Goal: Task Accomplishment & Management: Complete application form

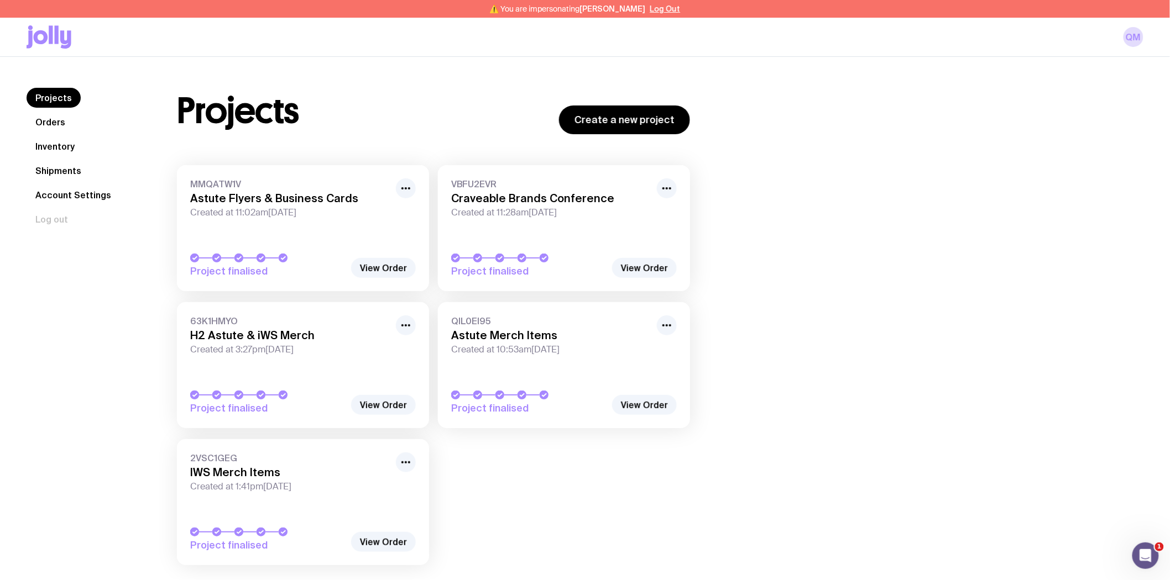
click at [46, 144] on link "Inventory" at bounding box center [55, 147] width 57 height 20
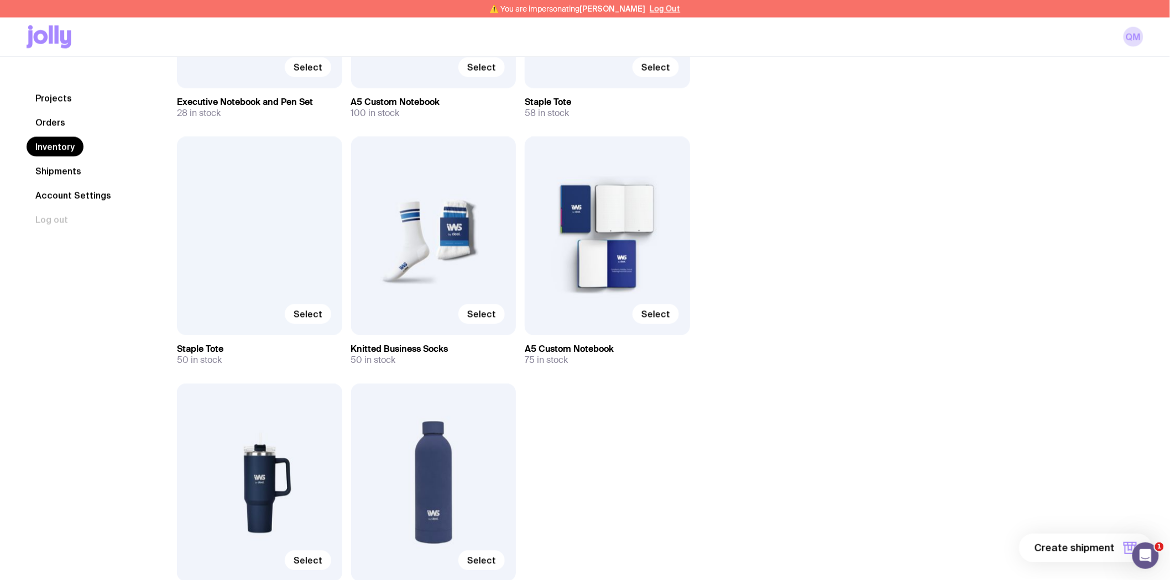
scroll to position [798, 0]
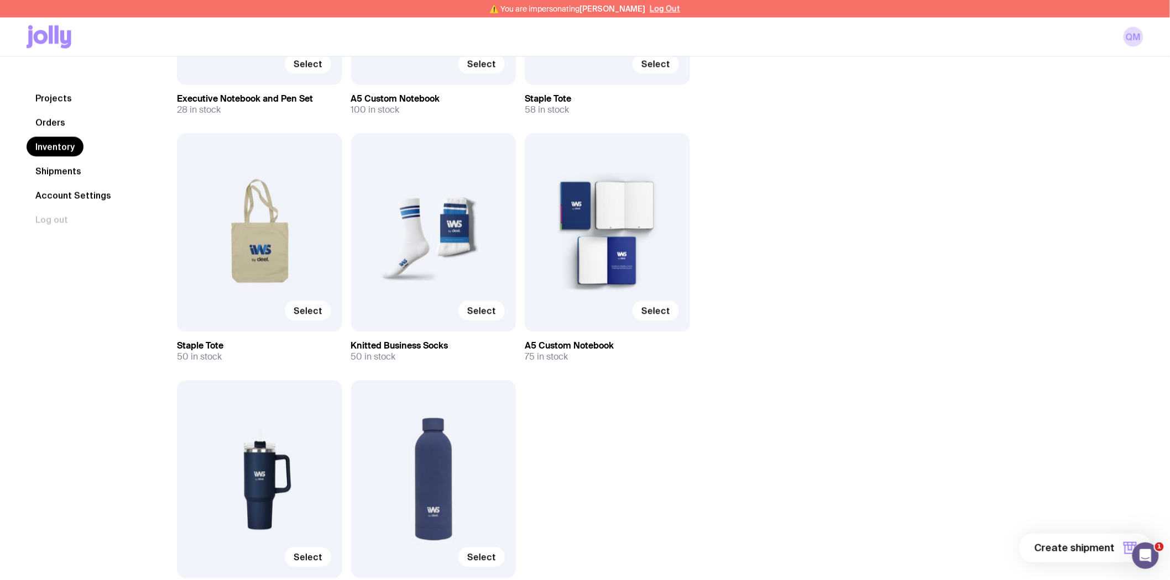
click at [318, 308] on span "Select" at bounding box center [308, 311] width 29 height 11
click at [0, 0] on input "Select" at bounding box center [0, 0] width 0 height 0
click at [669, 317] on label "Select" at bounding box center [655, 311] width 46 height 20
click at [0, 0] on input "Select" at bounding box center [0, 0] width 0 height 0
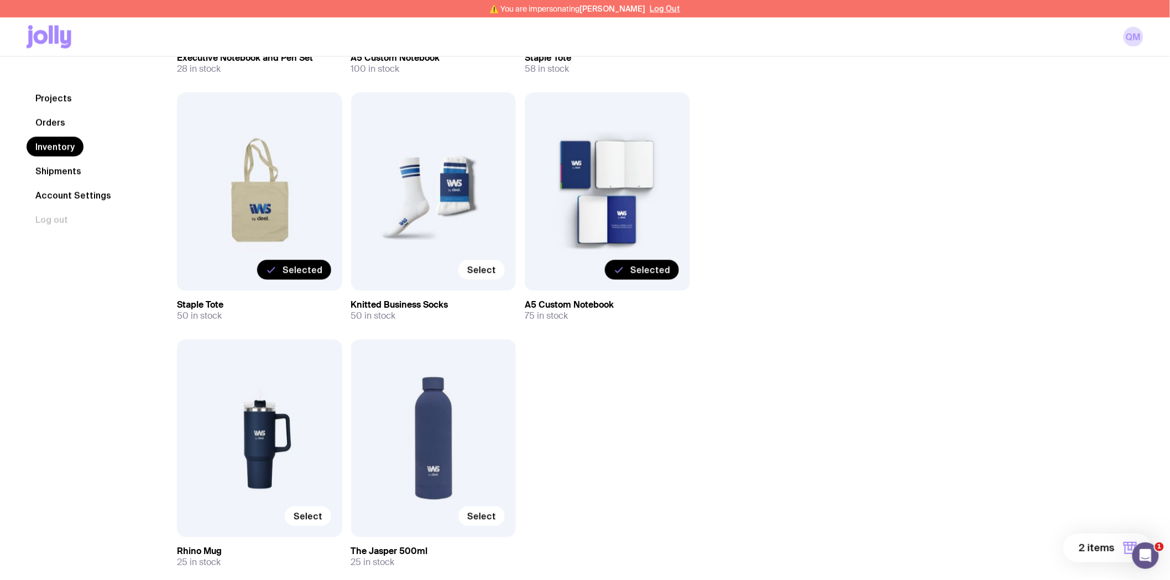
scroll to position [860, 0]
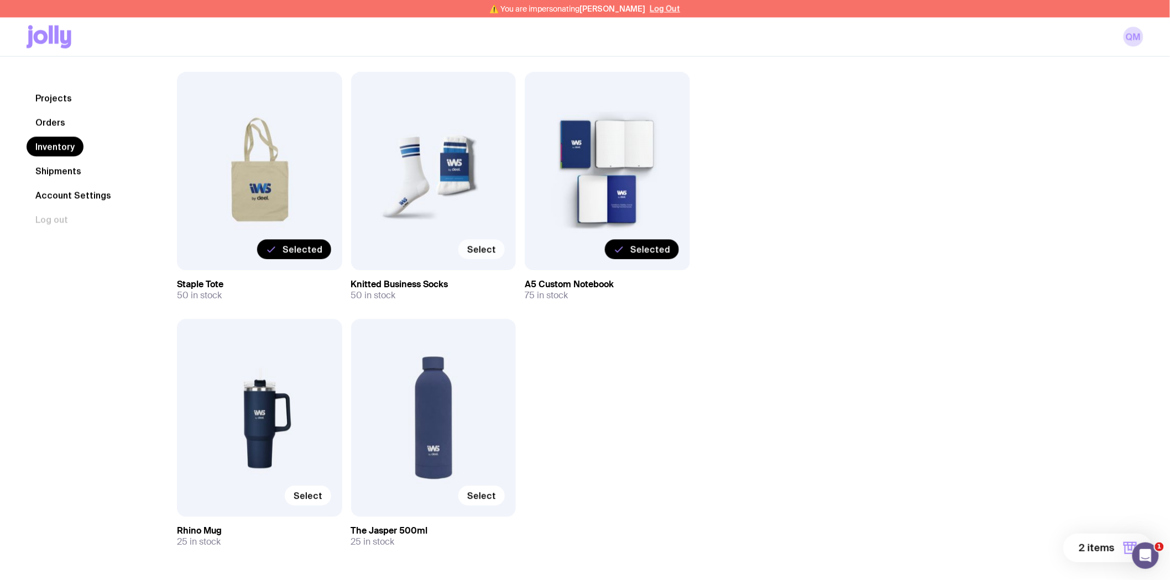
click at [475, 253] on span "Select" at bounding box center [481, 249] width 29 height 11
click at [0, 0] on input "Select" at bounding box center [0, 0] width 0 height 0
click at [493, 496] on span "Select" at bounding box center [481, 496] width 29 height 11
click at [0, 0] on input "Select" at bounding box center [0, 0] width 0 height 0
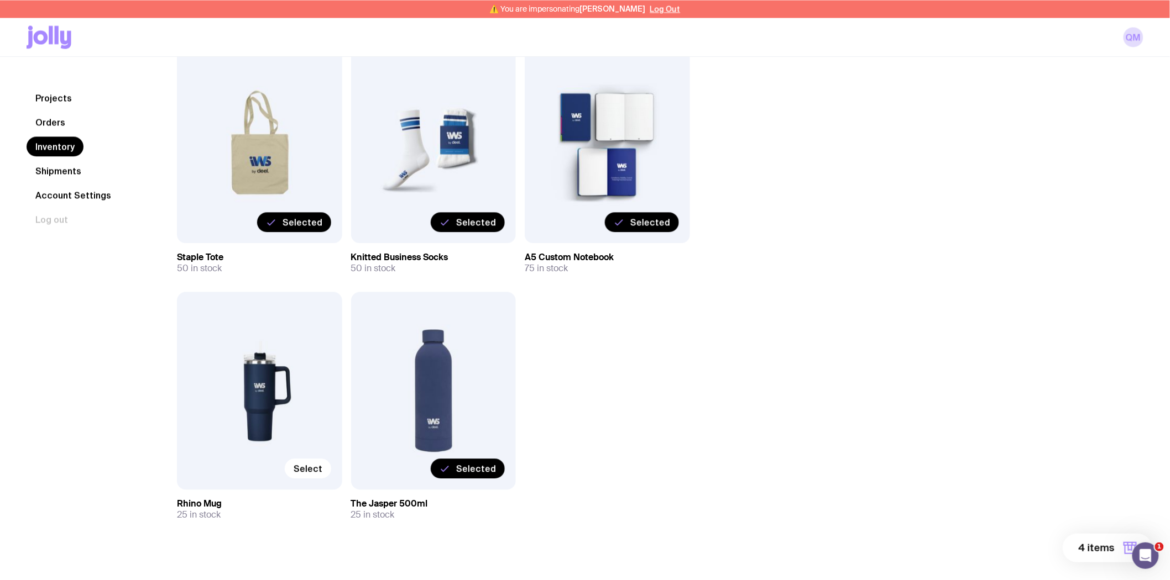
scroll to position [903, 0]
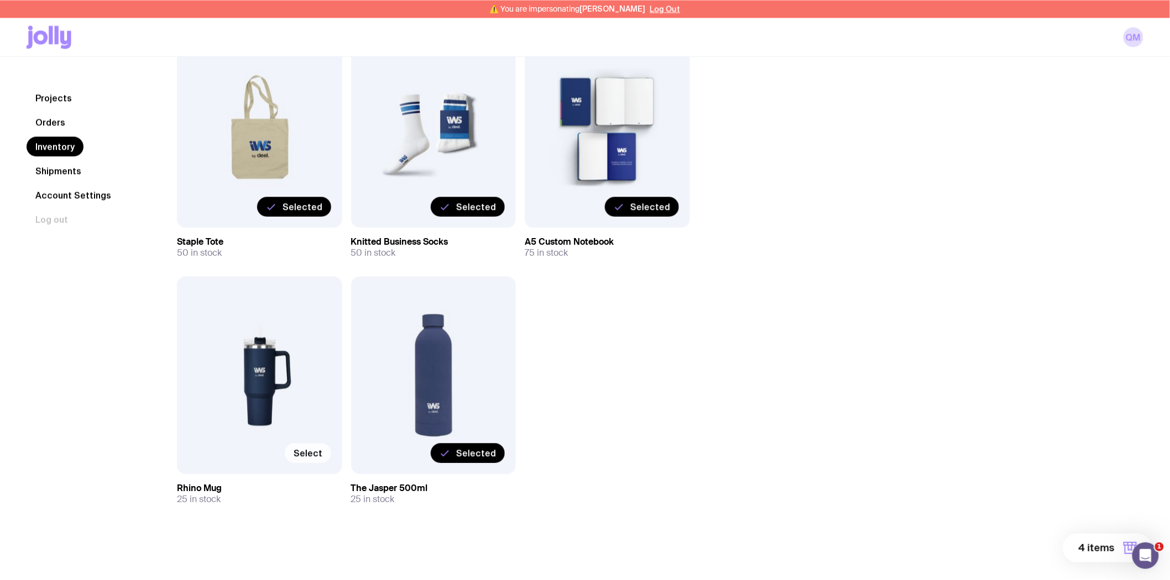
click at [310, 451] on span "Select" at bounding box center [308, 453] width 29 height 11
click at [0, 0] on input "Select" at bounding box center [0, 0] width 0 height 0
click at [1091, 548] on span "5 items" at bounding box center [1096, 548] width 35 height 13
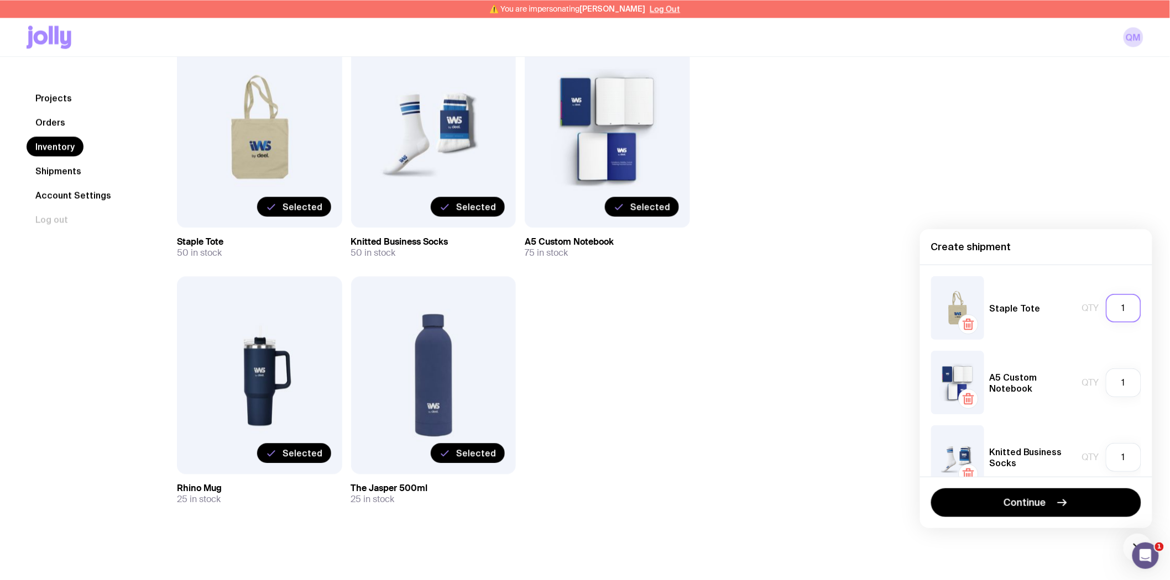
drag, startPoint x: 1121, startPoint y: 303, endPoint x: 1091, endPoint y: 306, distance: 30.0
click at [1091, 306] on div "Qty 1" at bounding box center [1111, 308] width 59 height 29
type input "50"
drag, startPoint x: 1116, startPoint y: 383, endPoint x: 1101, endPoint y: 383, distance: 14.4
click at [1106, 383] on input "1" at bounding box center [1123, 383] width 35 height 29
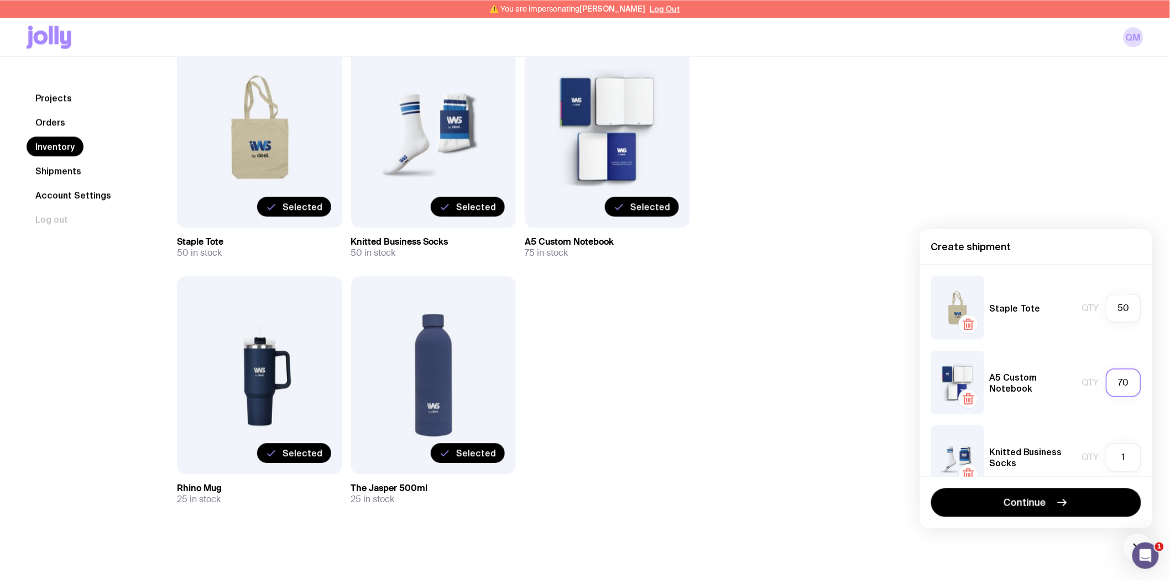
type input "70"
click at [1082, 456] on div "Qty 1" at bounding box center [1111, 457] width 59 height 29
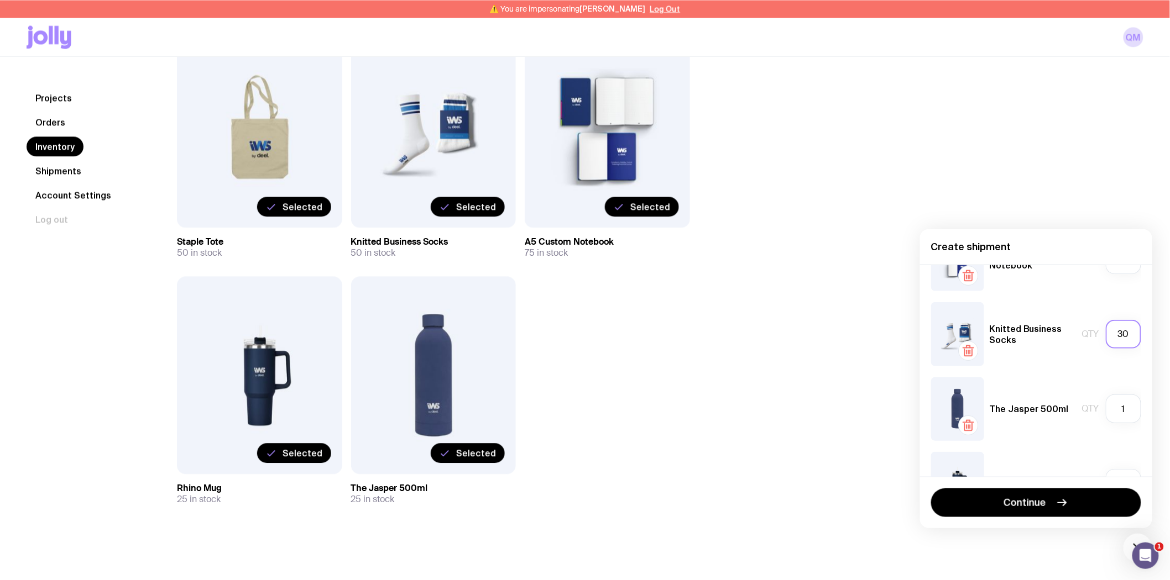
scroll to position [172, 0]
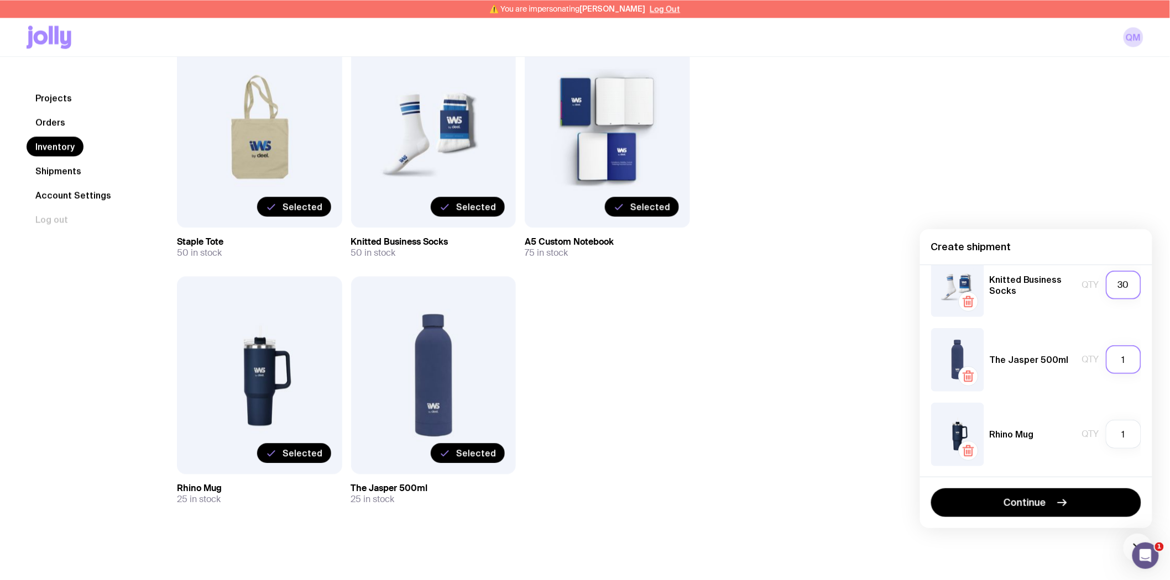
type input "30"
drag, startPoint x: 1120, startPoint y: 360, endPoint x: 1103, endPoint y: 357, distance: 16.8
click at [1106, 357] on input "1" at bounding box center [1123, 360] width 35 height 29
type input "25"
drag, startPoint x: 1126, startPoint y: 437, endPoint x: 1100, endPoint y: 435, distance: 25.5
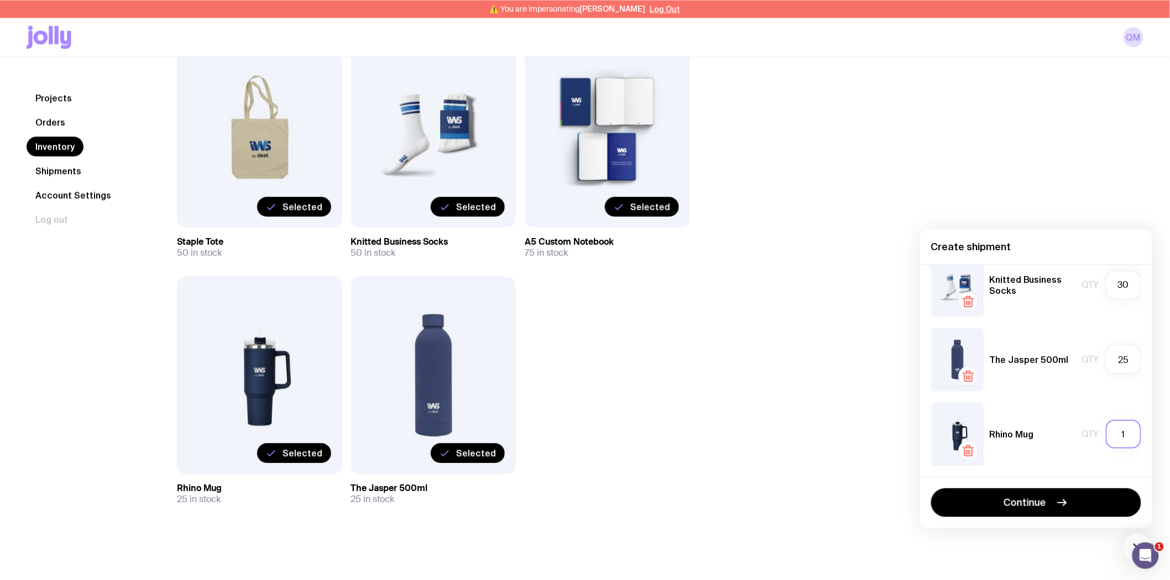
click at [1106, 436] on input "1" at bounding box center [1123, 434] width 35 height 29
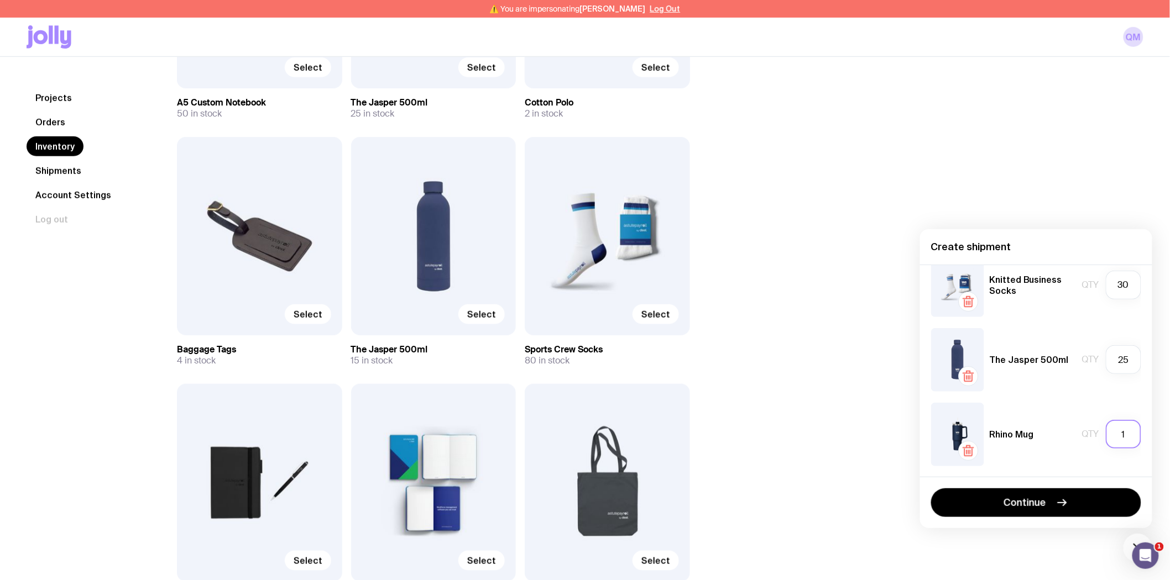
scroll to position [368, 0]
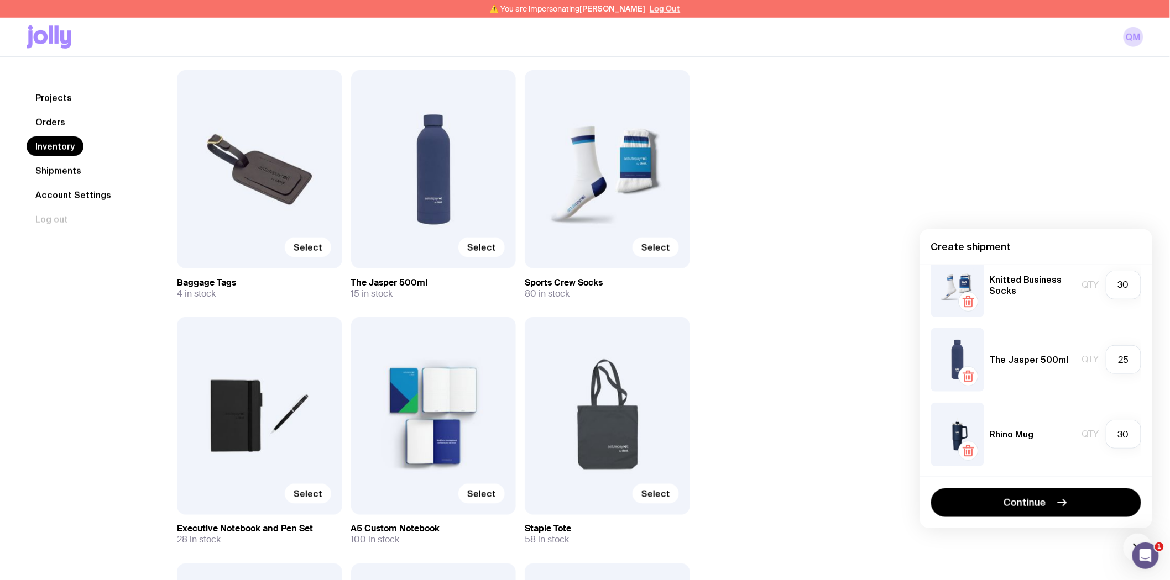
type input "25"
click at [1055, 242] on h4 "Create shipment" at bounding box center [1036, 246] width 210 height 13
click at [1039, 493] on button "Continue" at bounding box center [1036, 503] width 210 height 29
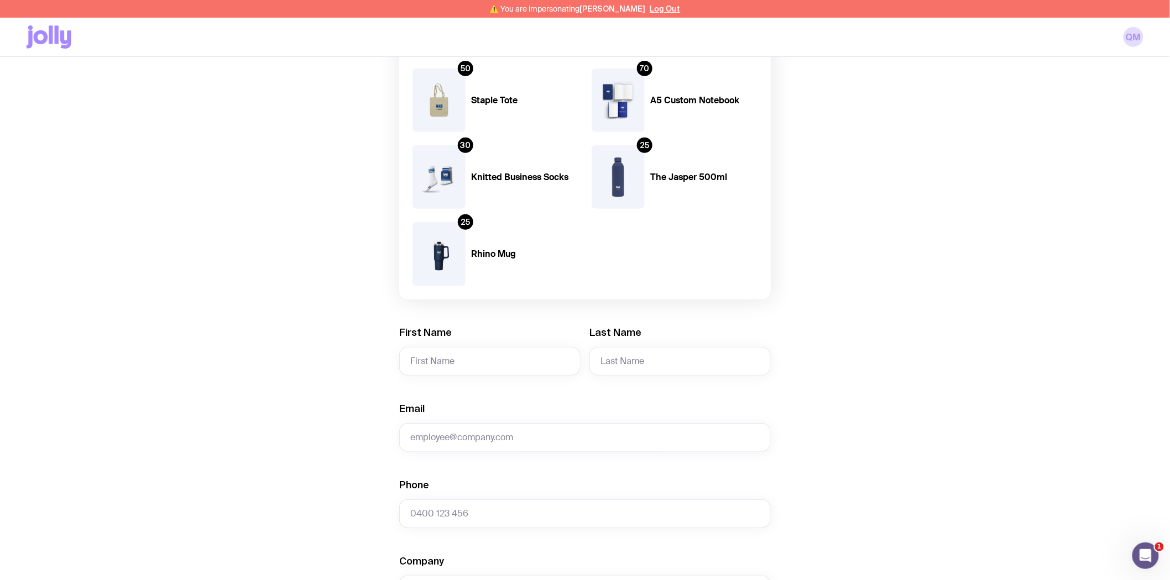
scroll to position [123, 0]
click at [439, 358] on input "First Name" at bounding box center [489, 361] width 181 height 29
paste input "Johanna Hall"
type input "Johanna Hall"
type textarea "all"
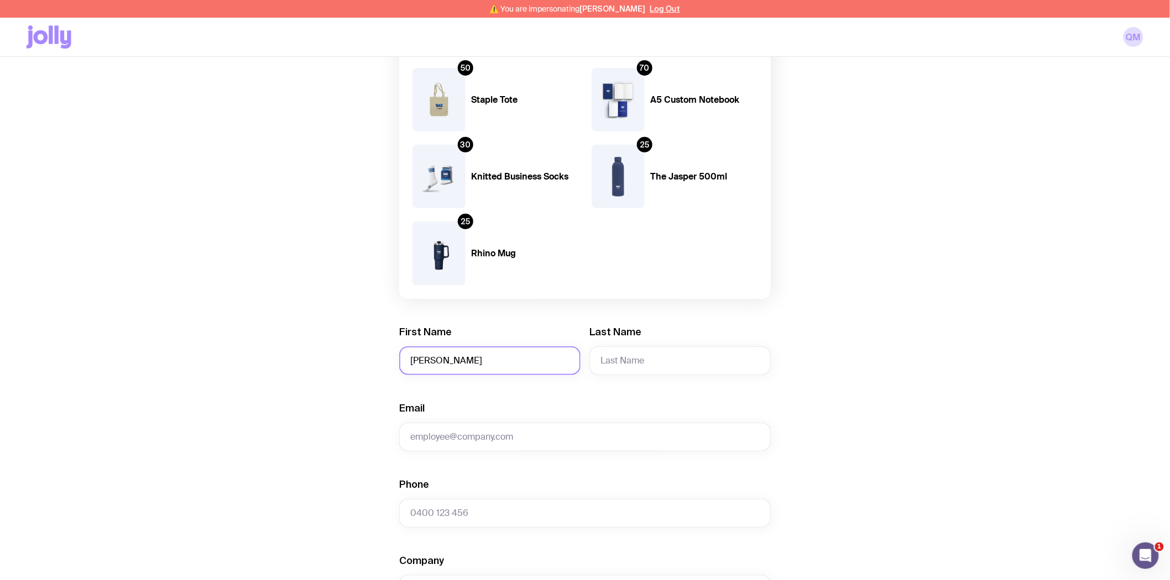
drag, startPoint x: 472, startPoint y: 362, endPoint x: 445, endPoint y: 358, distance: 27.3
click at [445, 358] on input "Johanna Hall" at bounding box center [489, 361] width 181 height 29
type input "Johann"
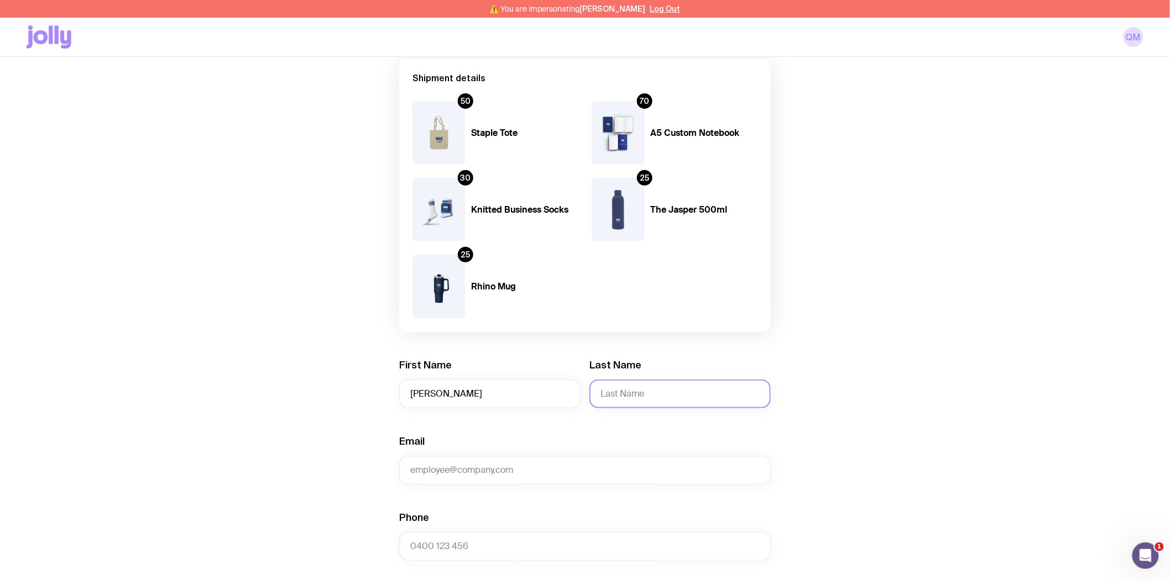
click at [692, 362] on form "Shipment details 50 Staple Tote 70 A5 Custom Notebook 30 Knitted Business Socks…" at bounding box center [584, 510] width 371 height 903
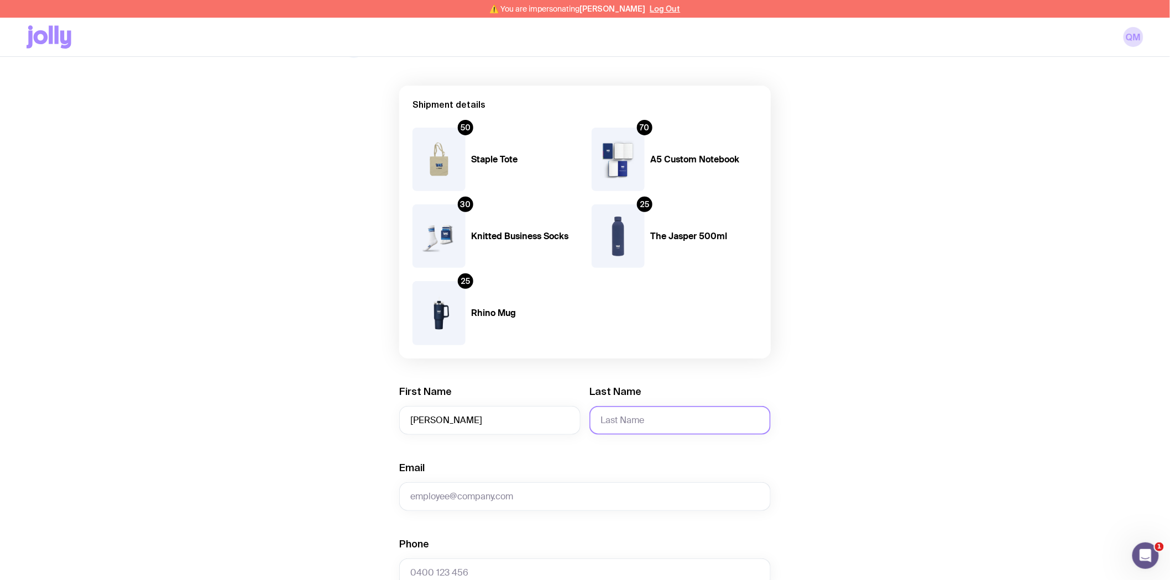
scroll to position [61, 0]
paste input "Hall"
type input "Hall"
click at [437, 498] on input "Email" at bounding box center [584, 498] width 371 height 29
click at [441, 421] on input "Johann" at bounding box center [489, 422] width 181 height 29
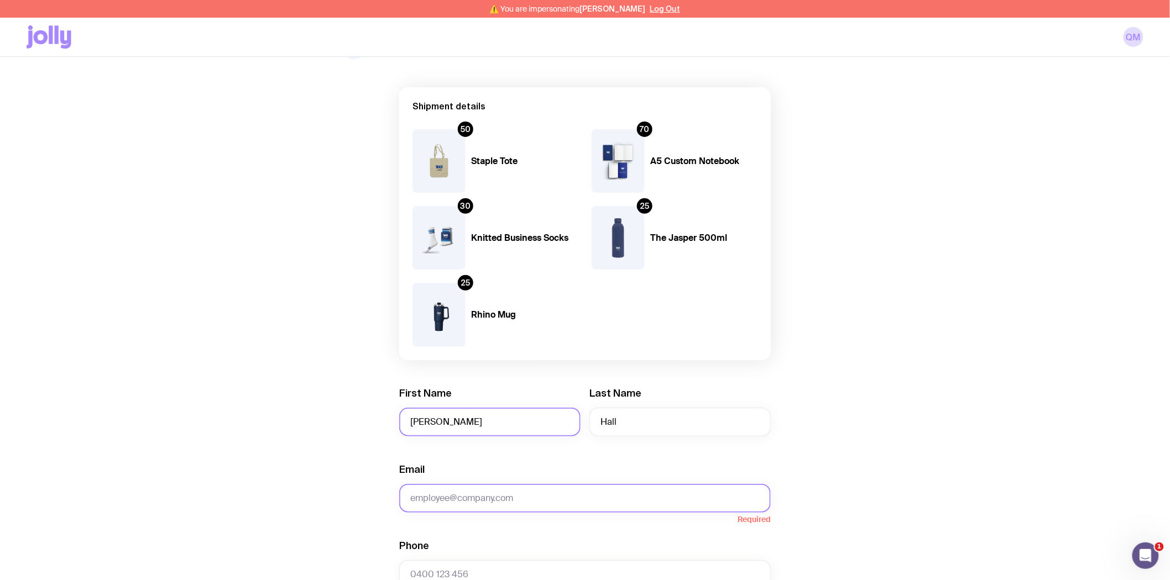
type input "Johanna"
click at [449, 494] on input "Email" at bounding box center [584, 498] width 371 height 29
type input "johanna.hall@accor.com"
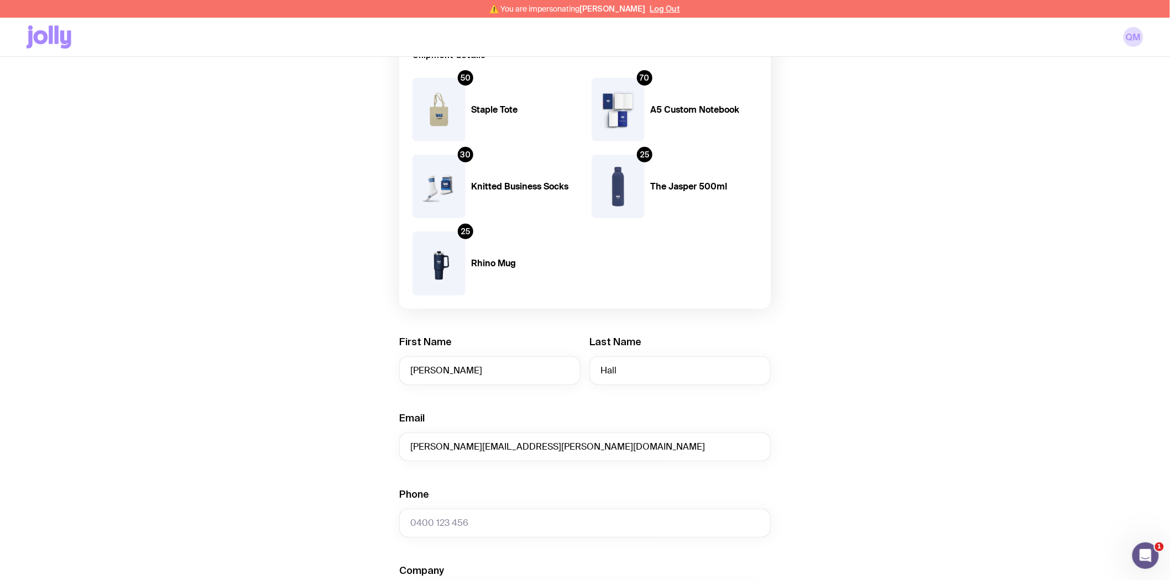
scroll to position [184, 0]
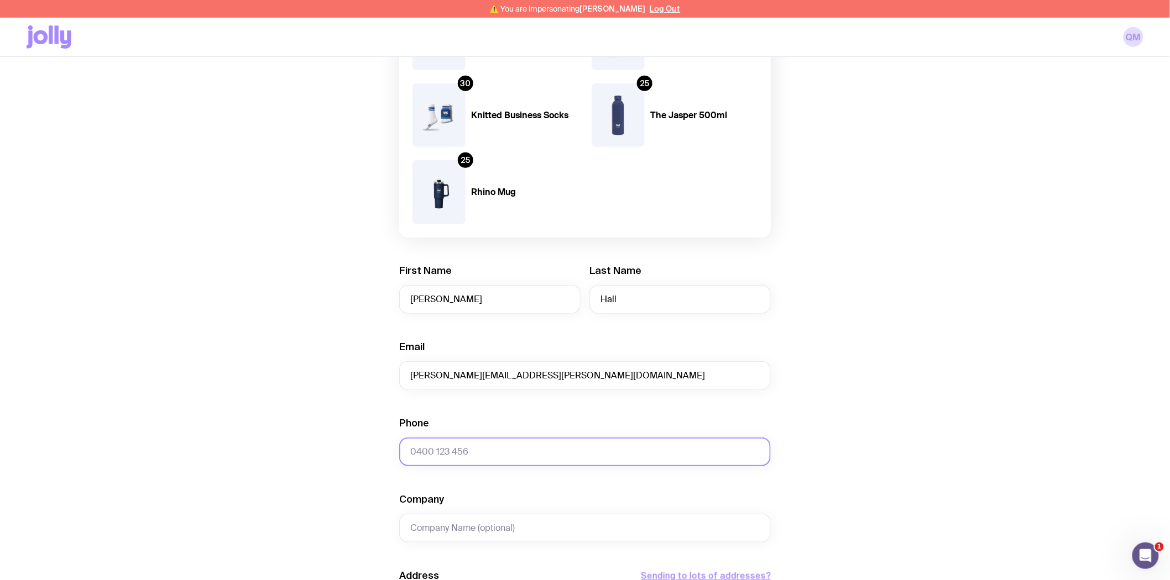
click at [445, 456] on input "Phone" at bounding box center [584, 452] width 371 height 29
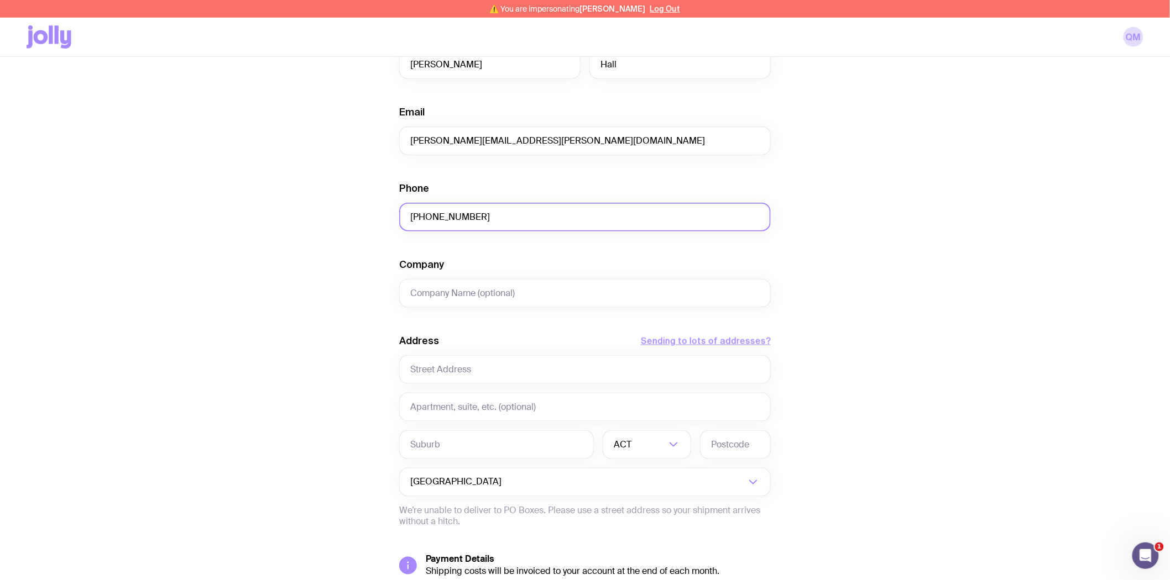
scroll to position [430, 0]
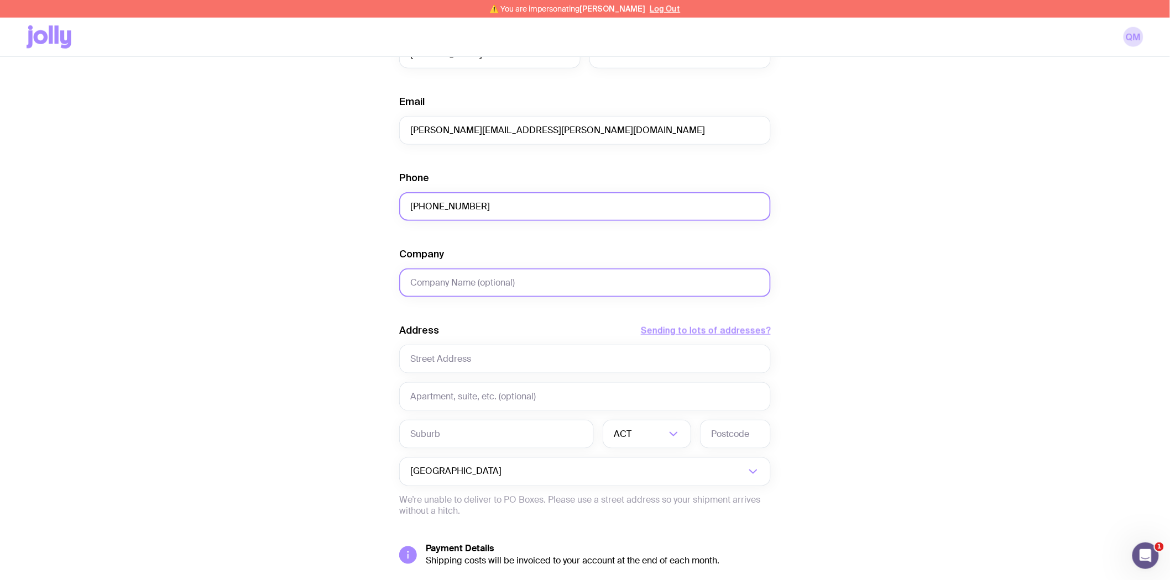
type input "+61 3 8554 2818"
drag, startPoint x: 457, startPoint y: 280, endPoint x: 470, endPoint y: 278, distance: 13.4
click at [457, 280] on input "Company" at bounding box center [584, 283] width 371 height 29
type input "Pullman"
click at [448, 397] on input "text" at bounding box center [584, 397] width 371 height 29
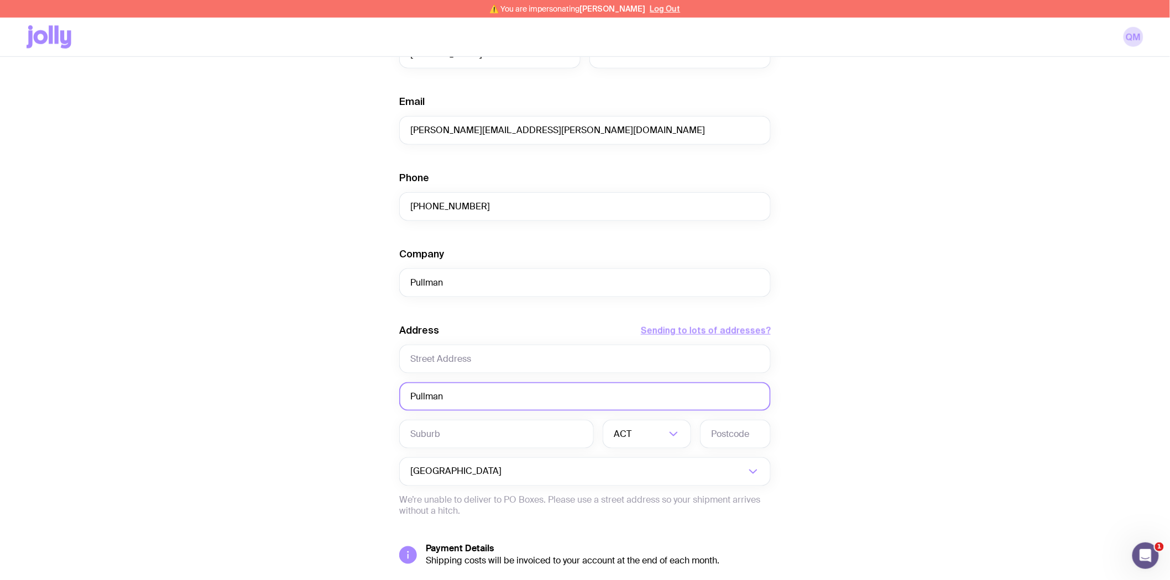
drag, startPoint x: 459, startPoint y: 396, endPoint x: 373, endPoint y: 396, distance: 85.7
click at [373, 396] on div "Create shipment Shipment details 50 Staple Tote 70 A5 Custom Notebook 30 Knitte…" at bounding box center [585, 169] width 1117 height 995
paste input "Melbourne Albert Park"
type input "Pullman Melbourne Albert Park"
drag, startPoint x: 468, startPoint y: 280, endPoint x: 387, endPoint y: 282, distance: 81.3
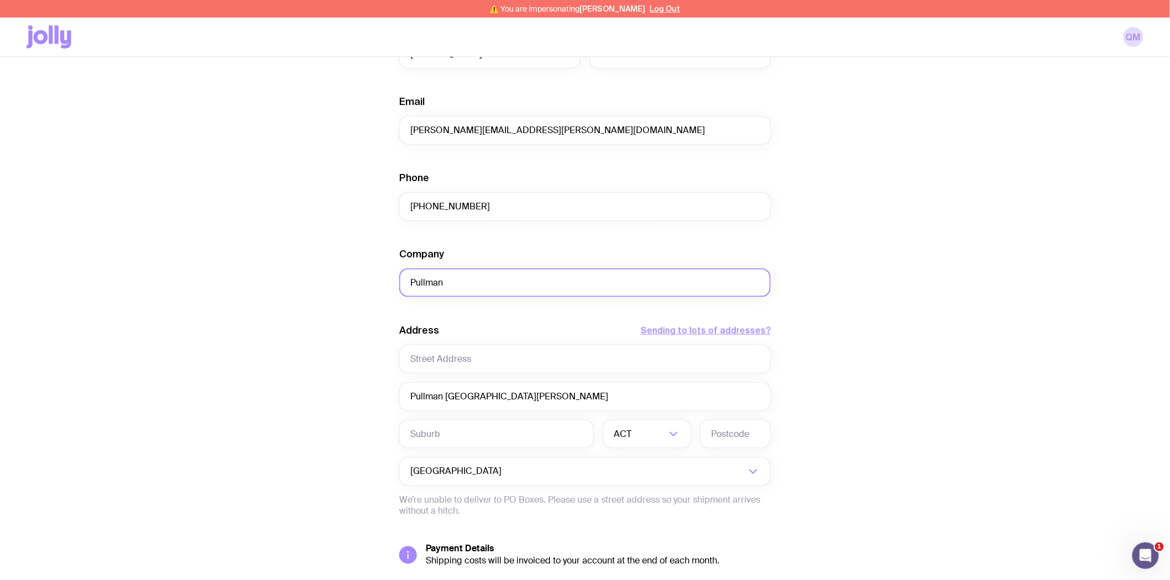
click at [387, 282] on div "Create shipment Shipment details 50 Staple Tote 70 A5 Custom Notebook 30 Knitte…" at bounding box center [585, 169] width 1117 height 995
paste input "Melbourne Albert Park"
type input "Pullman Melbourne Albert Park"
drag, startPoint x: 570, startPoint y: 400, endPoint x: 371, endPoint y: 392, distance: 199.7
click at [371, 392] on div "Create shipment Shipment details 50 Staple Tote 70 A5 Custom Notebook 30 Knitte…" at bounding box center [585, 169] width 1117 height 995
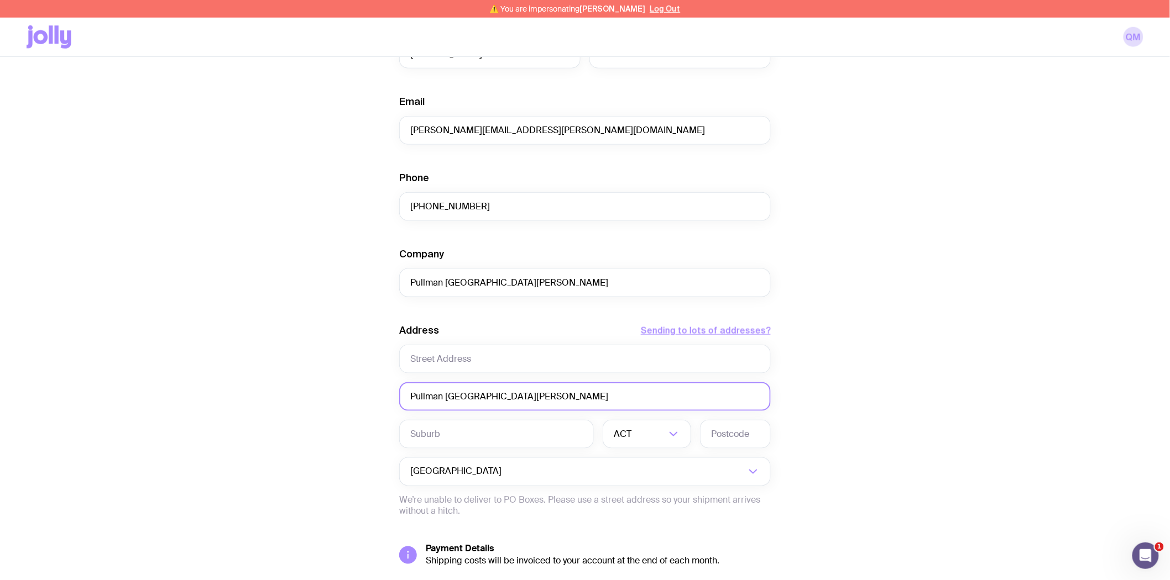
paste input "via LOADING DOCK"
type input "via LOADING DOCK"
click at [467, 357] on input "text" at bounding box center [584, 359] width 371 height 29
paste input "65 QUEENS ROAD"
type input "65 QUEENS ROAD"
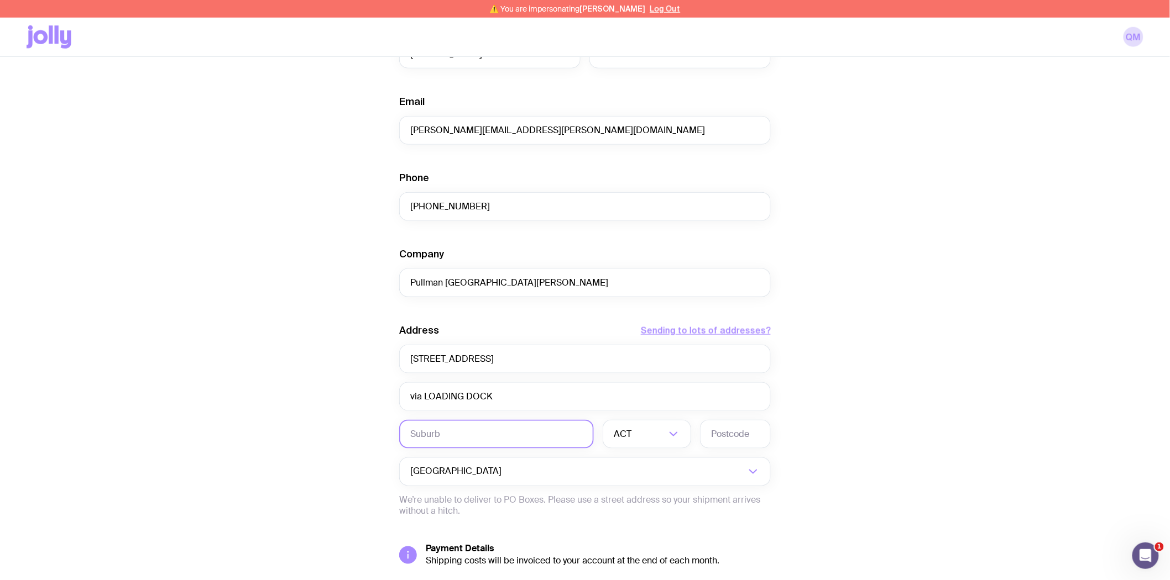
click at [437, 430] on input "text" at bounding box center [496, 434] width 195 height 29
paste input "MELBOURNE"
type input "MELBOURNE"
click at [655, 435] on input "Search for option" at bounding box center [650, 434] width 32 height 29
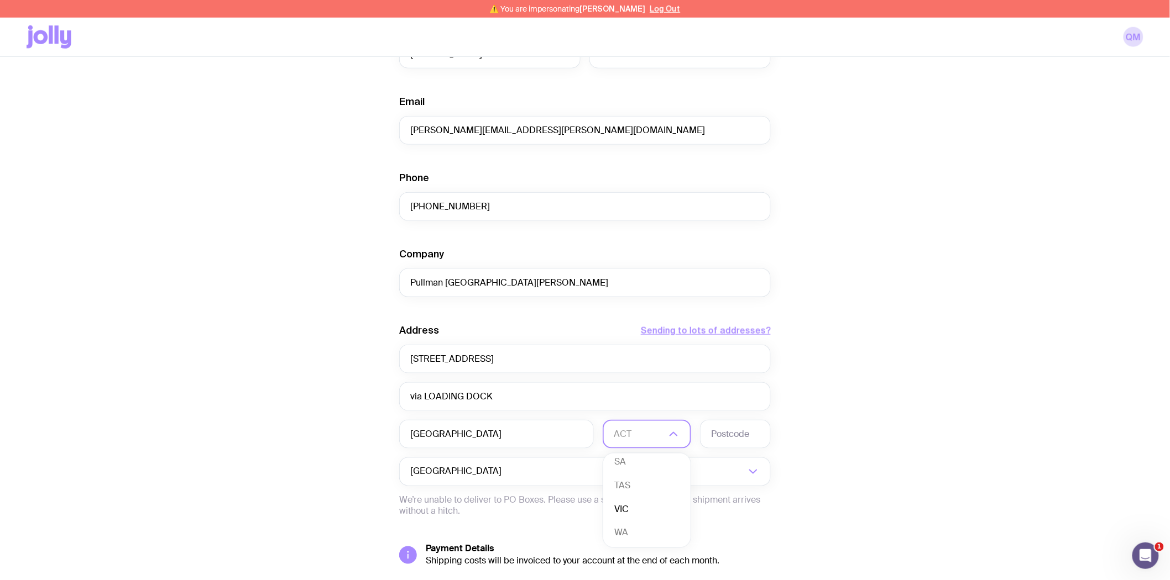
click at [638, 506] on li "VIC" at bounding box center [646, 510] width 87 height 24
click at [725, 427] on input "text" at bounding box center [735, 434] width 71 height 29
type input "3004"
click at [959, 339] on div "Create shipment Shipment details 50 Staple Tote 70 A5 Custom Notebook 30 Knitte…" at bounding box center [585, 169] width 1117 height 995
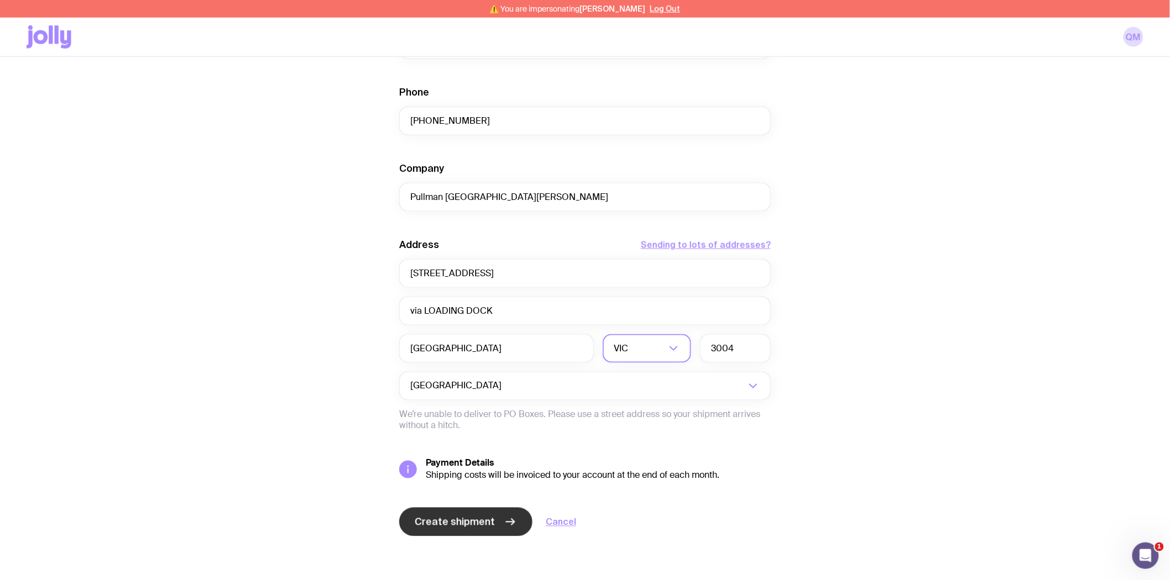
click at [455, 527] on span "Create shipment" at bounding box center [455, 522] width 80 height 13
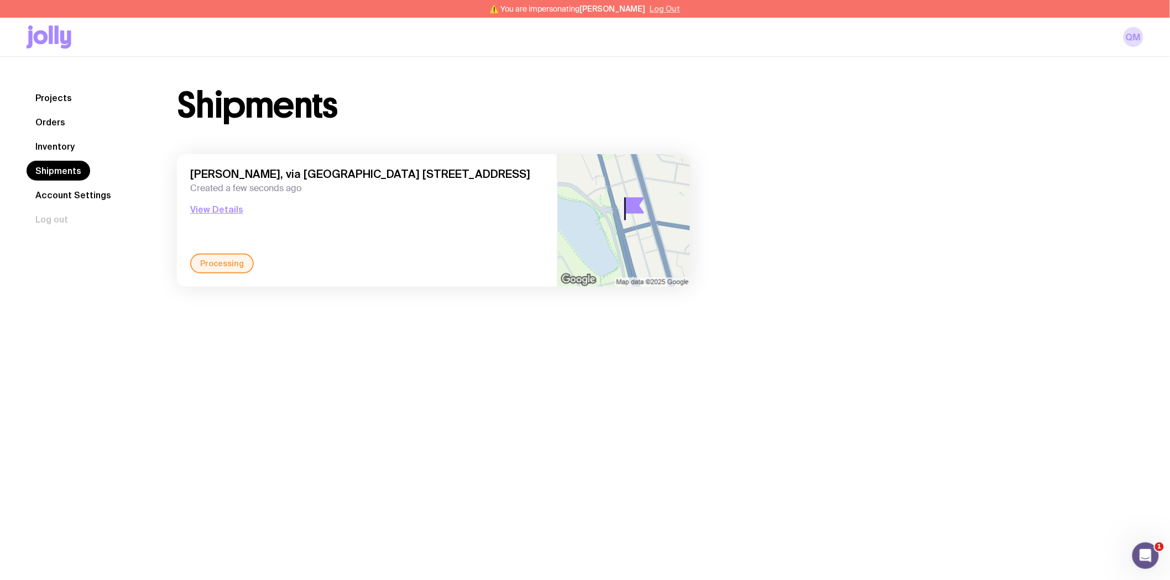
click at [663, 9] on button "Log Out" at bounding box center [665, 8] width 30 height 9
